Goal: Information Seeking & Learning: Find specific fact

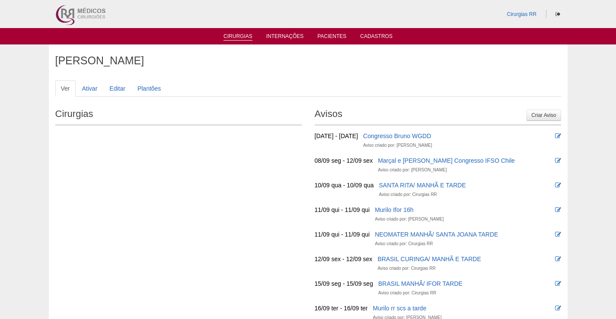
click at [242, 36] on link "Cirurgias" at bounding box center [237, 36] width 29 height 7
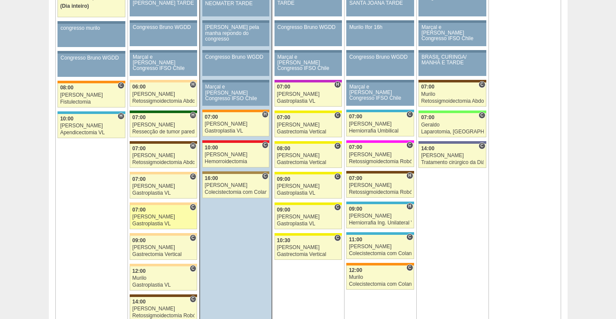
scroll to position [562, 0]
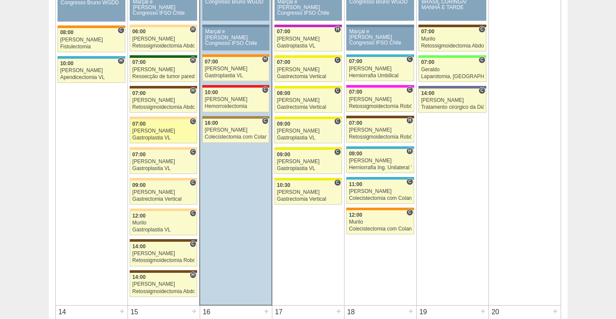
click at [173, 135] on div "Gastroplastia VL" at bounding box center [163, 138] width 62 height 6
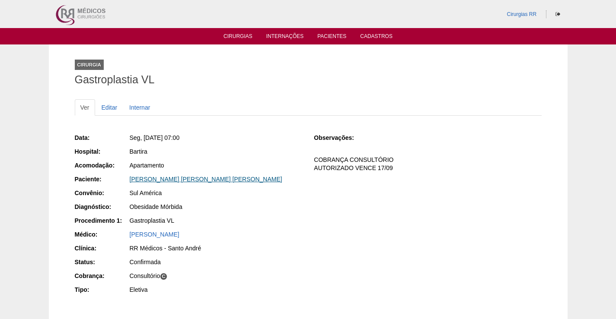
click at [207, 179] on link "LISANDRA MARIA THEOPHILO RIBEIRO" at bounding box center [206, 179] width 153 height 7
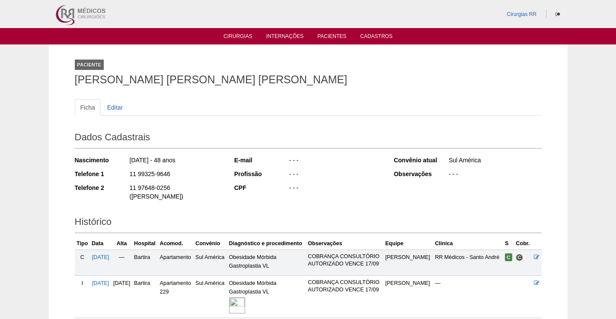
click at [245, 298] on img at bounding box center [237, 306] width 16 height 16
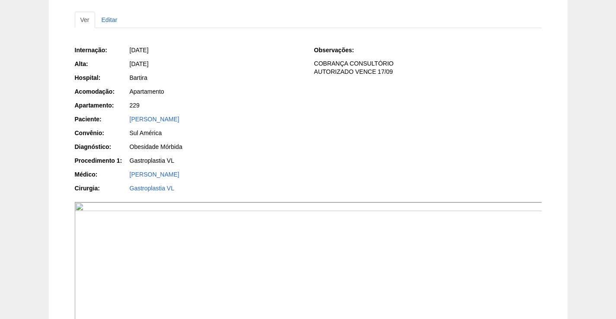
scroll to position [130, 0]
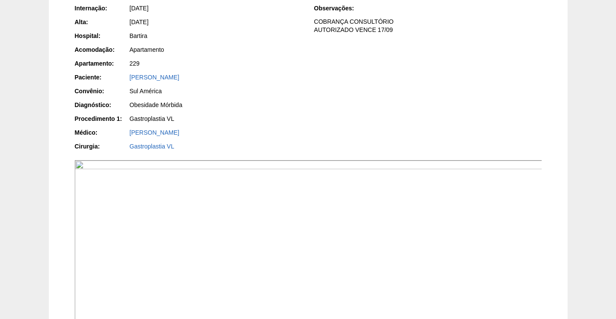
drag, startPoint x: 337, startPoint y: 259, endPoint x: 343, endPoint y: 255, distance: 7.6
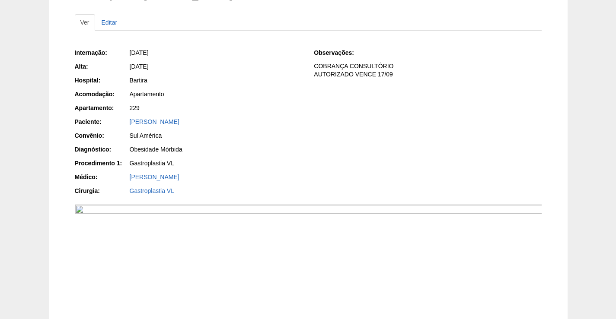
scroll to position [43, 0]
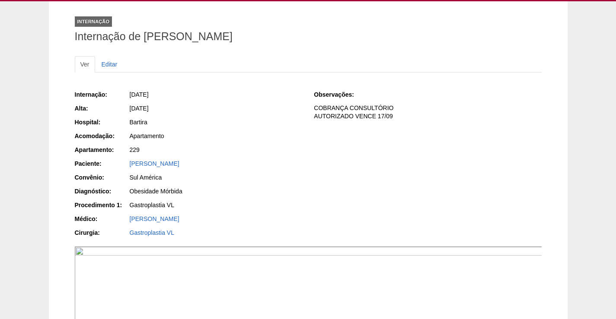
drag, startPoint x: 259, startPoint y: 164, endPoint x: 140, endPoint y: 189, distance: 121.4
click at [118, 169] on div "Paciente: [PERSON_NAME]" at bounding box center [188, 164] width 227 height 11
copy link "LISANDRA MARIA THEOPHILO RIBEIRO"
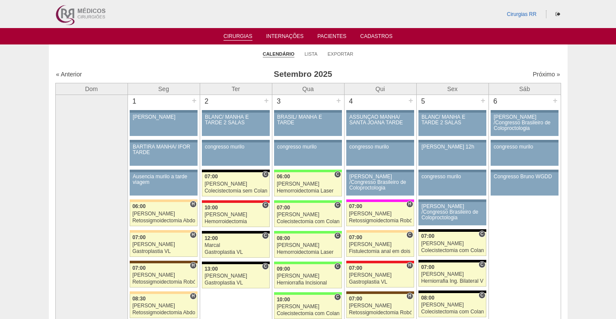
scroll to position [562, 0]
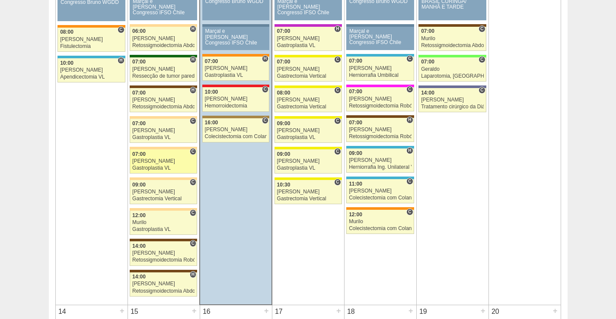
click at [161, 160] on div "[PERSON_NAME]" at bounding box center [163, 162] width 62 height 6
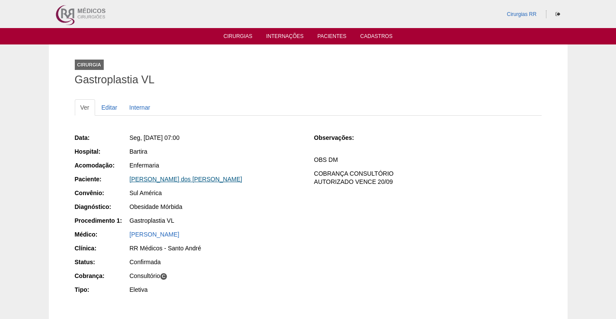
click at [168, 181] on link "[PERSON_NAME] dos [PERSON_NAME]" at bounding box center [186, 179] width 113 height 7
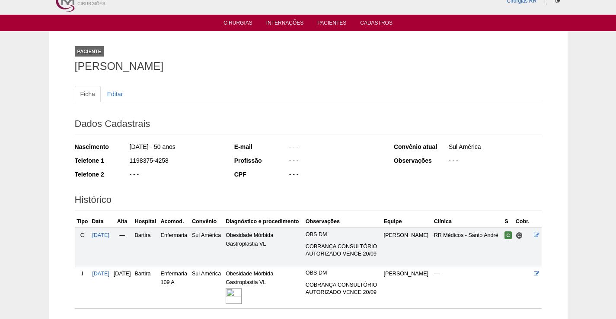
scroll to position [76, 0]
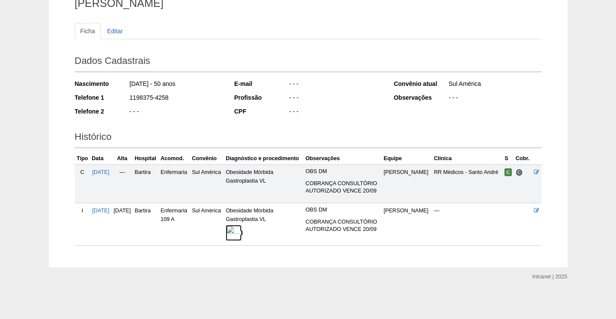
drag, startPoint x: 252, startPoint y: 229, endPoint x: 265, endPoint y: 236, distance: 15.5
click at [242, 229] on img at bounding box center [234, 233] width 16 height 16
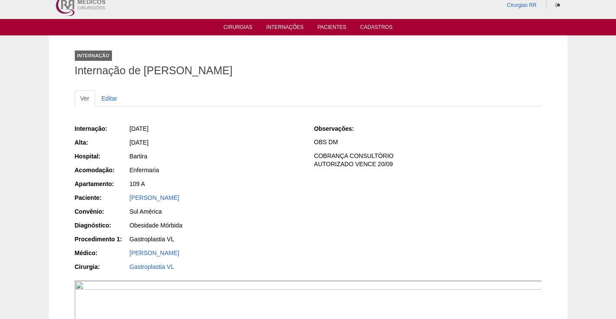
scroll to position [173, 0]
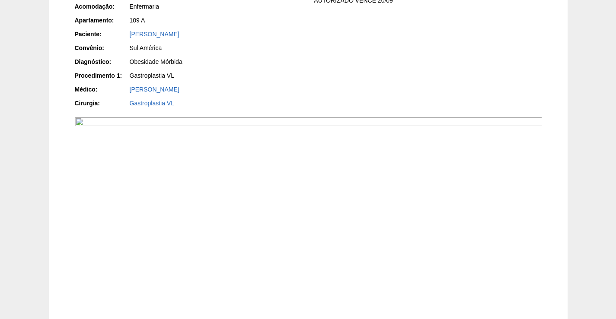
click at [337, 233] on img at bounding box center [308, 292] width 467 height 351
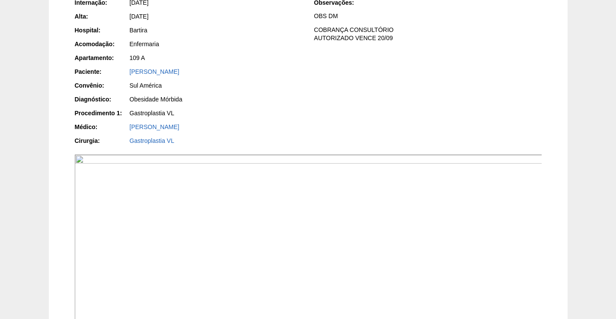
scroll to position [86, 0]
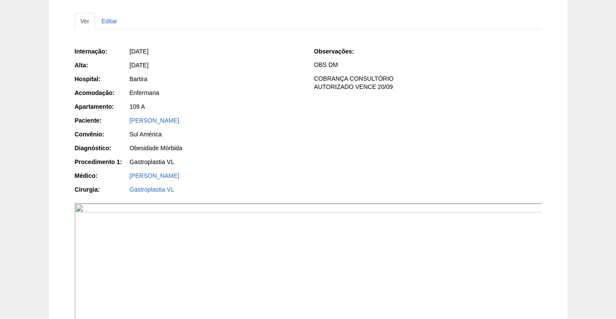
drag, startPoint x: 215, startPoint y: 120, endPoint x: 98, endPoint y: 113, distance: 117.7
click at [98, 113] on div "Internação: [DATE] [GEOGRAPHIC_DATA]: [DATE] Hospital: [GEOGRAPHIC_DATA] Acomod…" at bounding box center [188, 121] width 227 height 155
click at [216, 136] on div "Sul América" at bounding box center [216, 134] width 172 height 9
drag, startPoint x: 205, startPoint y: 121, endPoint x: 112, endPoint y: 123, distance: 92.5
click at [112, 123] on div "Paciente: [PERSON_NAME]" at bounding box center [188, 121] width 227 height 11
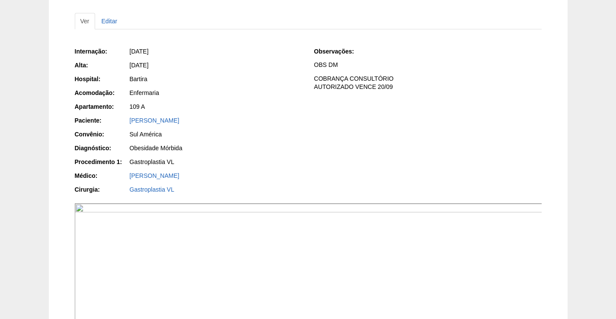
copy div "Paciente: [PERSON_NAME]"
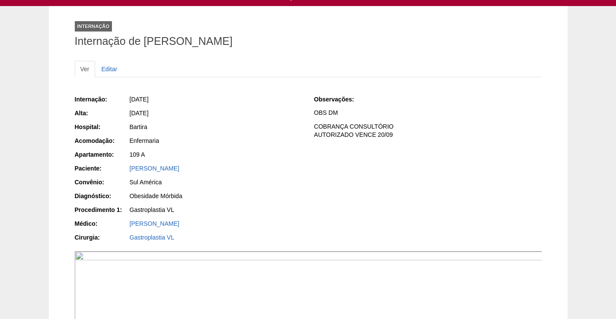
scroll to position [0, 0]
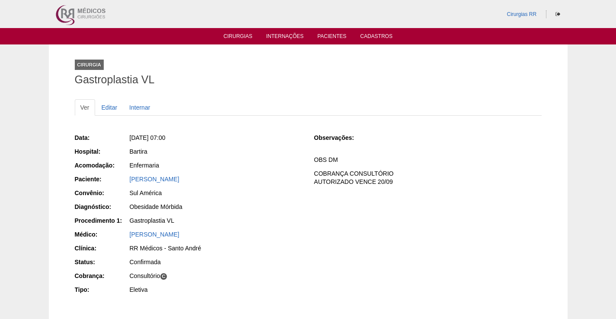
drag, startPoint x: 209, startPoint y: 181, endPoint x: 133, endPoint y: 192, distance: 76.5
click at [117, 178] on div "Paciente: [PERSON_NAME]" at bounding box center [188, 180] width 227 height 11
copy div "Paciente: [PERSON_NAME]"
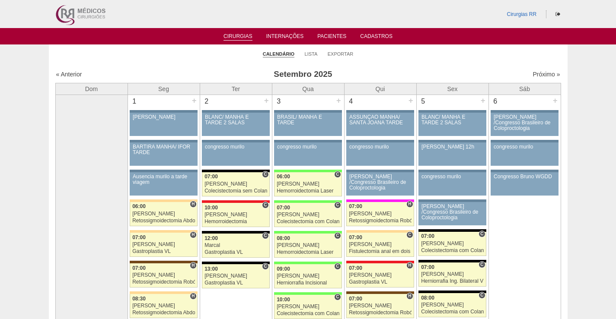
scroll to position [562, 0]
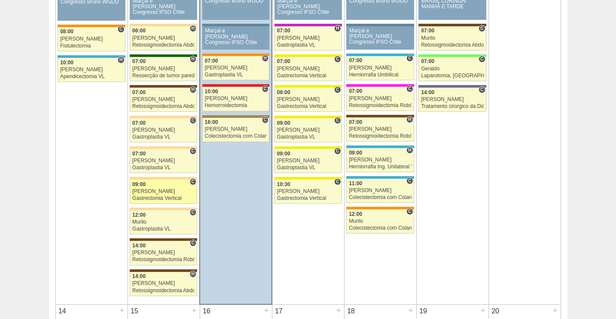
click at [172, 190] on div "[PERSON_NAME]" at bounding box center [163, 192] width 62 height 6
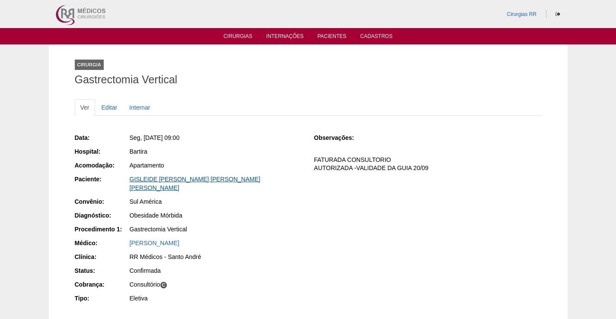
drag, startPoint x: 195, startPoint y: 176, endPoint x: 226, endPoint y: 181, distance: 31.4
click at [195, 177] on link "GISLEIDE [PERSON_NAME] [PERSON_NAME] [PERSON_NAME]" at bounding box center [195, 184] width 131 height 16
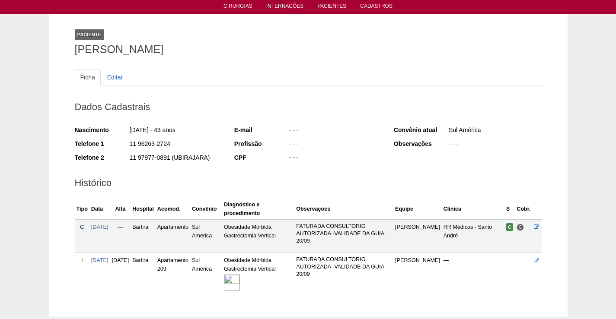
scroll to position [80, 0]
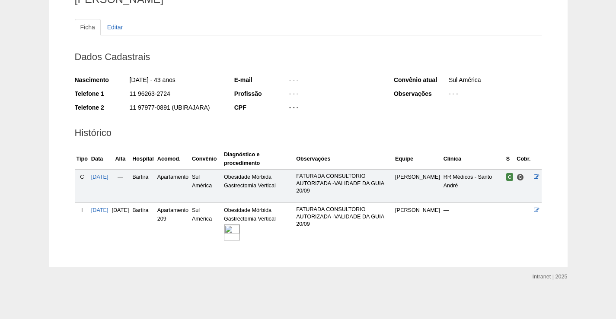
click at [240, 234] on img at bounding box center [232, 233] width 16 height 16
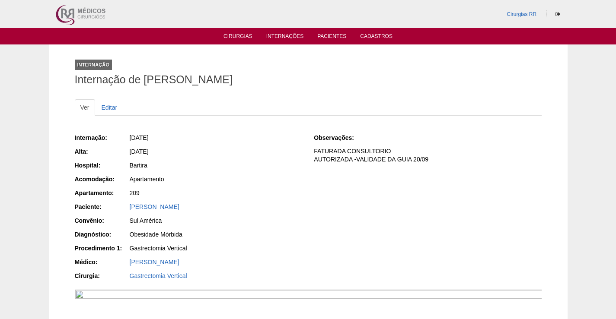
drag, startPoint x: 260, startPoint y: 210, endPoint x: 126, endPoint y: 197, distance: 135.0
click at [126, 197] on div "Internação: [DATE] [GEOGRAPHIC_DATA]: [DATE] Hospital: [GEOGRAPHIC_DATA] Acomod…" at bounding box center [188, 207] width 227 height 155
click at [206, 160] on div "Internação: [DATE] [GEOGRAPHIC_DATA]: [DATE] Hospital: [GEOGRAPHIC_DATA] Acomod…" at bounding box center [188, 207] width 227 height 155
drag, startPoint x: 229, startPoint y: 207, endPoint x: 121, endPoint y: 205, distance: 108.0
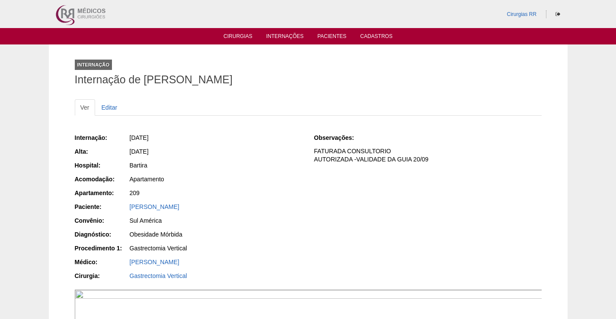
click at [121, 205] on div "Paciente: GISLEIDE ALMEIDA DE MELO ALVES" at bounding box center [188, 208] width 227 height 11
copy div "Paciente: GISLEIDE ALMEIDA DE MELO ALVES"
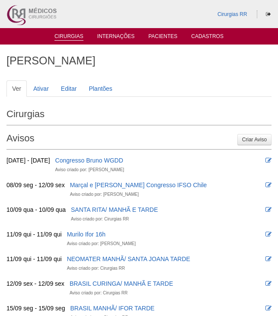
click at [66, 38] on link "Cirurgias" at bounding box center [68, 36] width 29 height 7
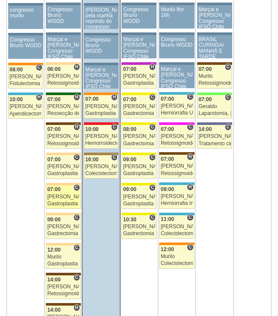
scroll to position [518, 0]
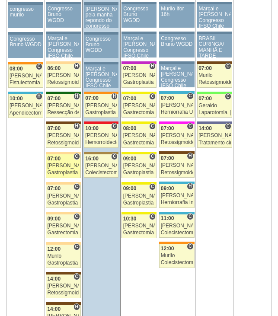
click at [67, 164] on div "Nathan" at bounding box center [63, 166] width 32 height 6
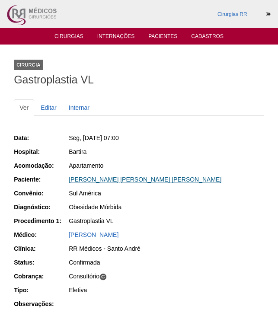
click at [142, 181] on link "[PERSON_NAME] [PERSON_NAME] [PERSON_NAME]" at bounding box center [145, 179] width 153 height 7
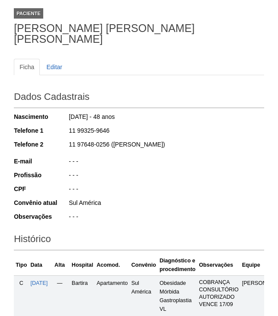
scroll to position [130, 0]
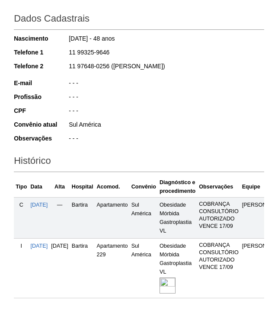
click at [175, 277] on img at bounding box center [167, 285] width 16 height 16
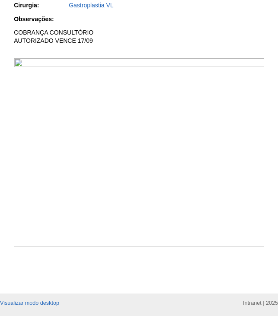
scroll to position [302, 0]
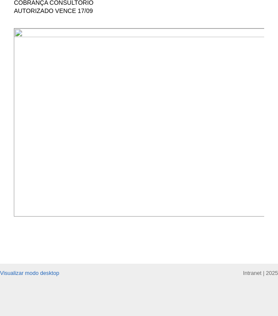
click at [85, 65] on img at bounding box center [139, 122] width 251 height 188
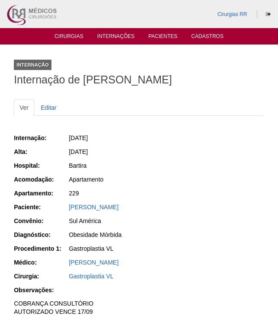
scroll to position [302, 0]
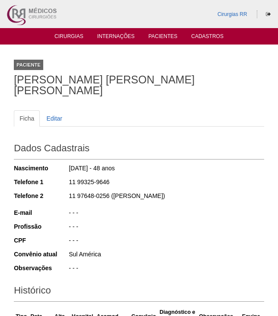
scroll to position [130, 0]
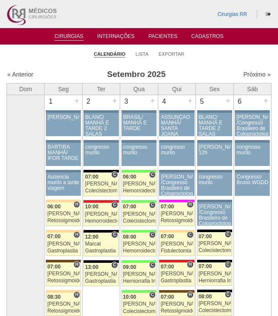
scroll to position [518, 0]
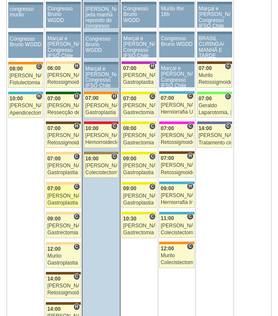
click at [60, 196] on div "[PERSON_NAME]" at bounding box center [63, 196] width 32 height 6
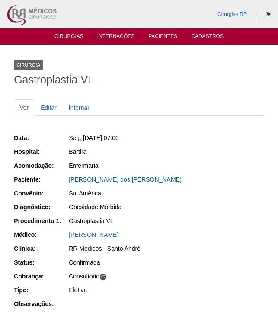
click at [104, 179] on link "[PERSON_NAME] dos [PERSON_NAME]" at bounding box center [125, 179] width 113 height 7
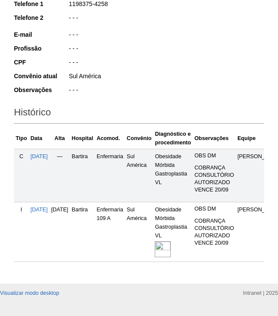
scroll to position [193, 0]
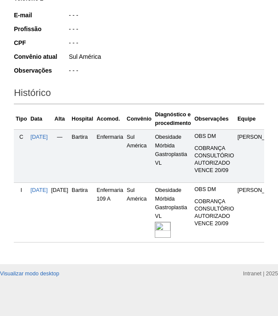
click at [171, 222] on img at bounding box center [163, 230] width 16 height 16
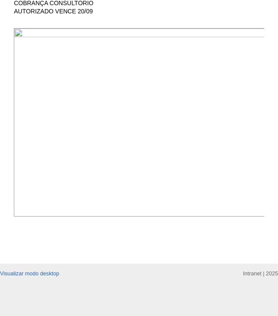
scroll to position [346, 0]
click at [216, 99] on img at bounding box center [139, 122] width 251 height 188
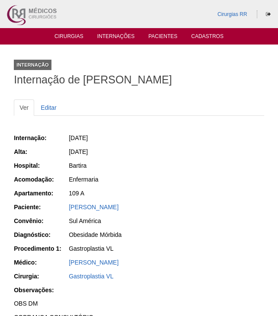
scroll to position [346, 0]
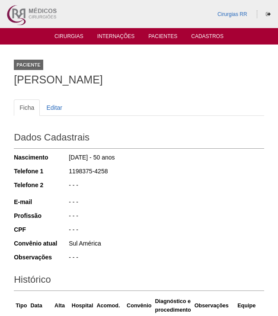
scroll to position [193, 0]
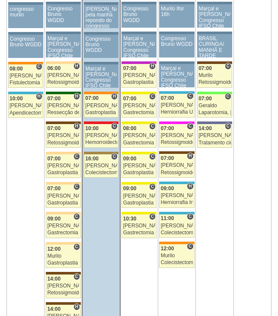
scroll to position [518, 0]
click at [64, 224] on div "Nathan" at bounding box center [63, 226] width 32 height 6
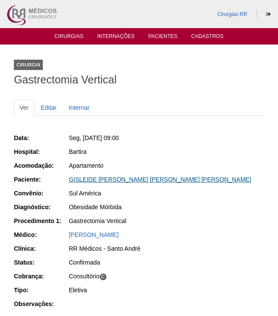
click at [149, 181] on link "GISLEIDE ALMEIDA DE MELO ALVES" at bounding box center [160, 179] width 182 height 7
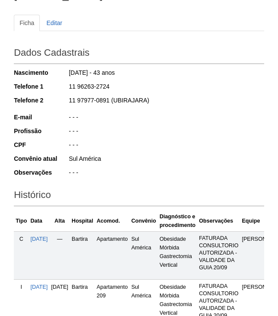
scroll to position [173, 0]
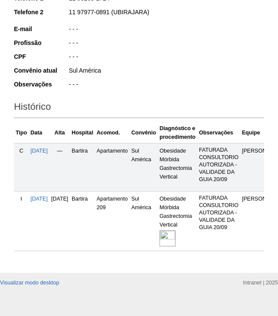
click at [175, 236] on img at bounding box center [167, 238] width 16 height 16
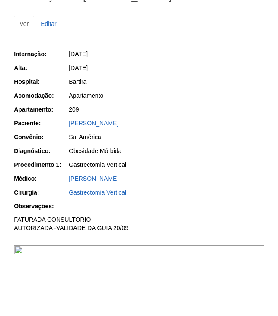
scroll to position [216, 0]
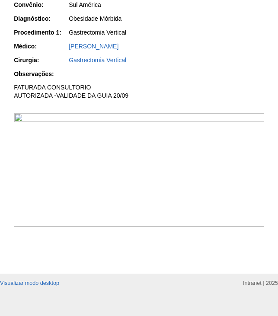
click at [225, 197] on img at bounding box center [139, 170] width 251 height 114
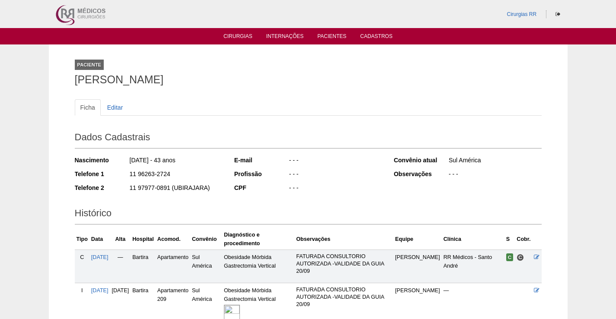
scroll to position [80, 0]
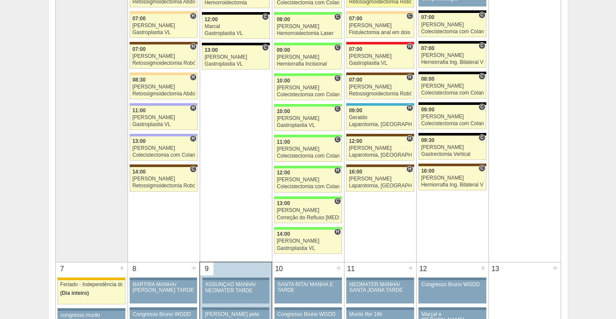
scroll to position [217, 0]
